Goal: Find contact information: Find contact information

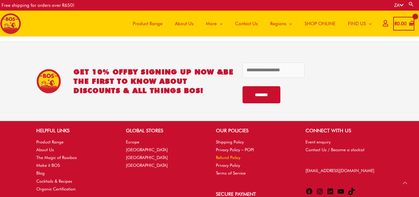
scroll to position [1374, 0]
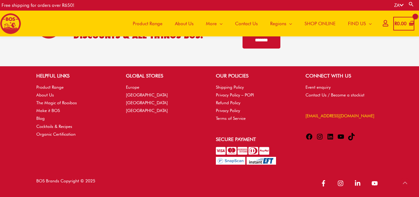
click at [327, 114] on link "[EMAIL_ADDRESS][DOMAIN_NAME]" at bounding box center [340, 115] width 69 height 5
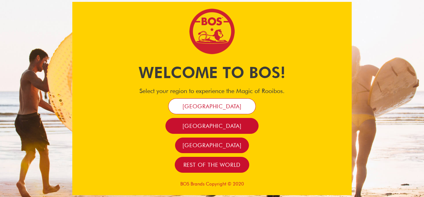
click at [234, 103] on link "[GEOGRAPHIC_DATA]" at bounding box center [212, 106] width 88 height 16
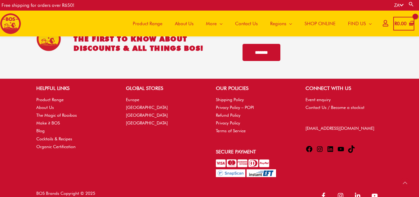
scroll to position [1374, 0]
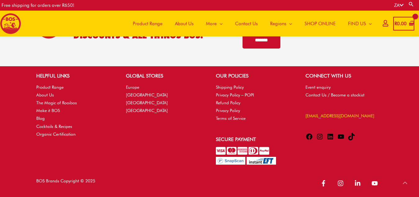
click at [324, 114] on link "[EMAIL_ADDRESS][DOMAIN_NAME]" at bounding box center [340, 115] width 69 height 5
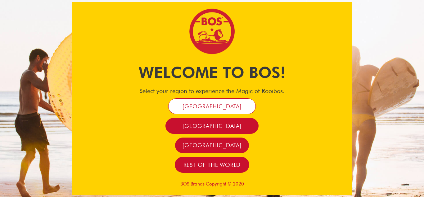
click at [213, 103] on span "[GEOGRAPHIC_DATA]" at bounding box center [212, 105] width 59 height 7
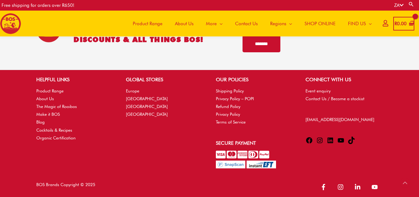
scroll to position [1374, 0]
